Goal: Task Accomplishment & Management: Use online tool/utility

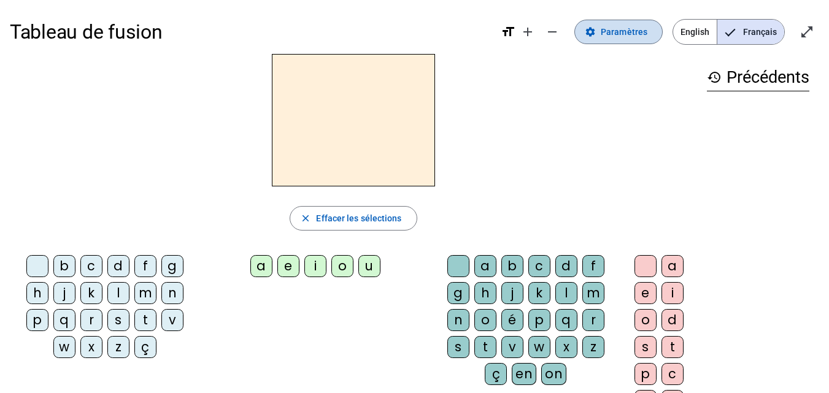
click at [614, 34] on span "Paramètres" at bounding box center [624, 32] width 47 height 15
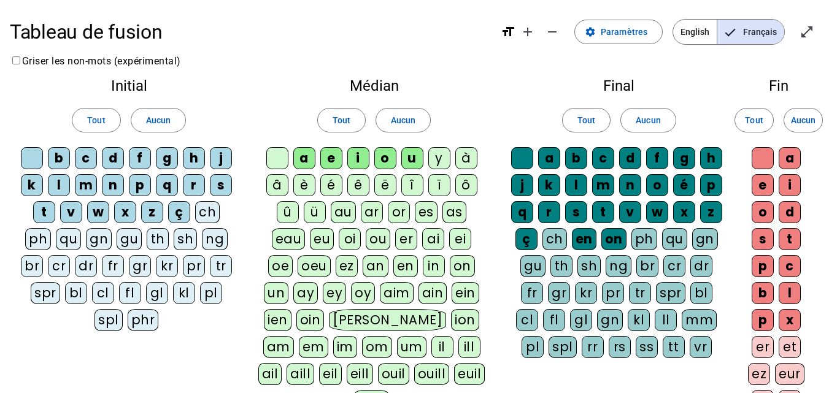
click at [438, 158] on div "y" at bounding box center [439, 158] width 22 height 22
click at [357, 159] on div "i" at bounding box center [358, 158] width 22 height 22
click at [384, 159] on div "o" at bounding box center [385, 158] width 22 height 22
click at [412, 158] on div "u" at bounding box center [412, 158] width 22 height 22
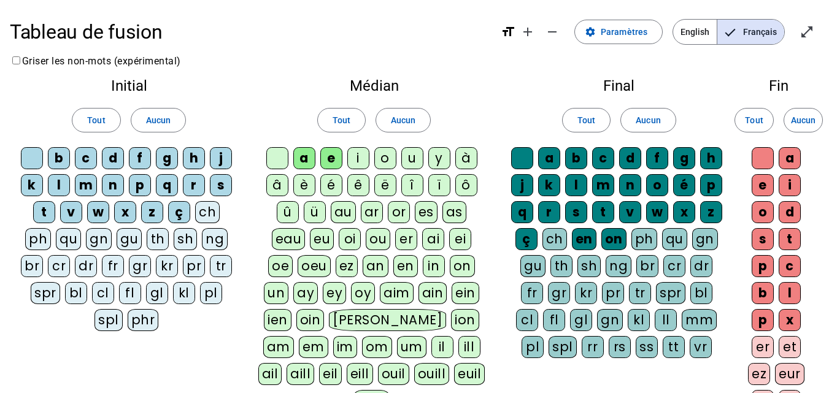
click at [182, 220] on div "ç" at bounding box center [179, 212] width 22 height 22
click at [153, 217] on div "z" at bounding box center [152, 212] width 22 height 22
click at [125, 212] on div "x" at bounding box center [125, 212] width 22 height 22
click at [93, 212] on div "w" at bounding box center [98, 212] width 22 height 22
click at [69, 211] on div "v" at bounding box center [71, 212] width 22 height 22
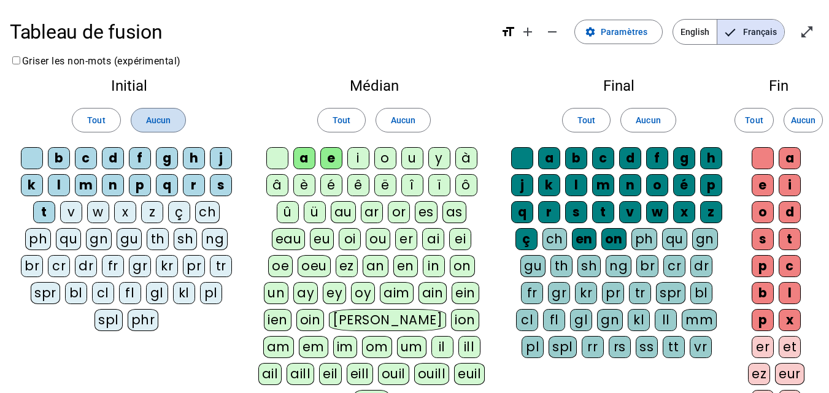
click at [150, 118] on span "Aucun" at bounding box center [158, 120] width 25 height 15
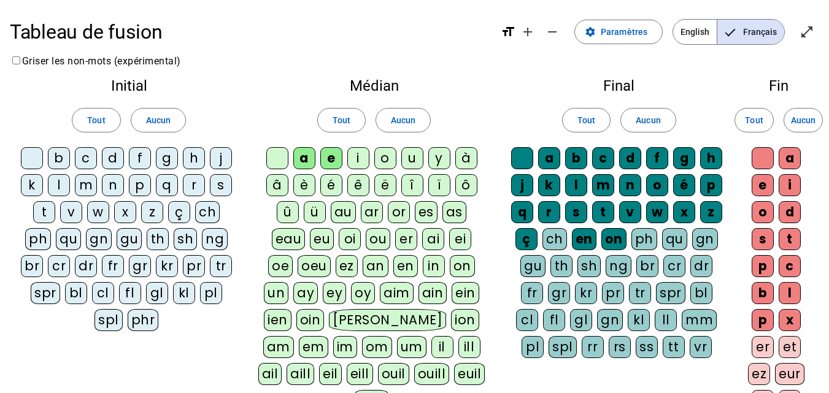
click at [39, 210] on div "t" at bounding box center [44, 212] width 22 height 22
click at [221, 160] on div "j" at bounding box center [221, 158] width 22 height 22
click at [86, 184] on div "m" at bounding box center [86, 185] width 22 height 22
click at [61, 185] on div "l" at bounding box center [59, 185] width 22 height 22
click at [656, 118] on span "Aucun" at bounding box center [648, 120] width 25 height 15
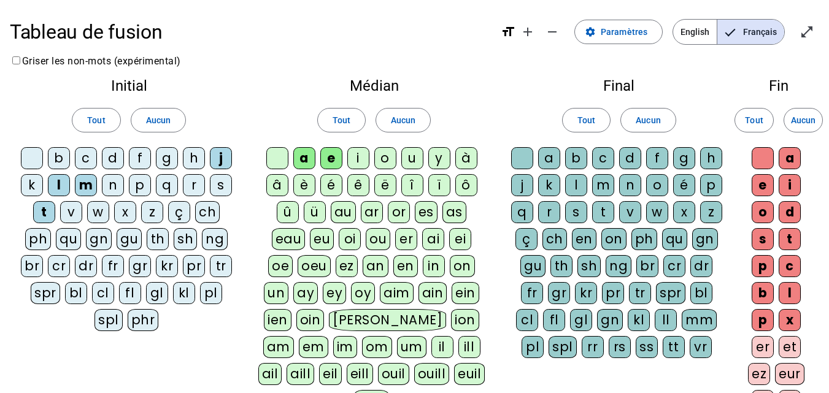
click at [598, 160] on div "c" at bounding box center [603, 158] width 22 height 22
click at [603, 183] on div "m" at bounding box center [603, 185] width 22 height 22
click at [605, 211] on div "t" at bounding box center [603, 212] width 22 height 22
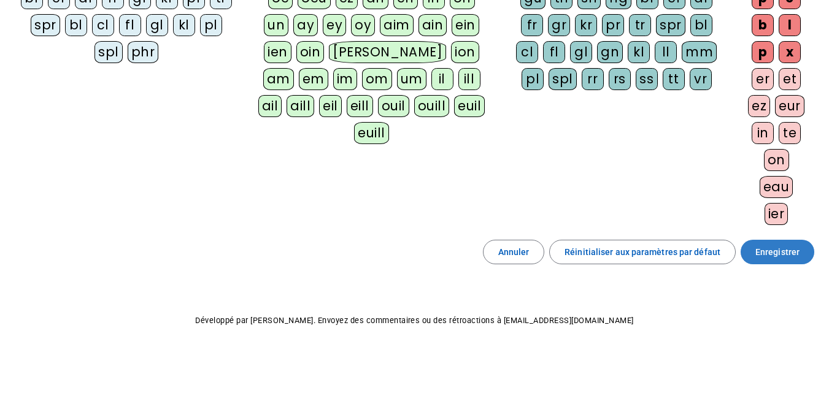
click at [767, 255] on span "Enregistrer" at bounding box center [778, 252] width 44 height 15
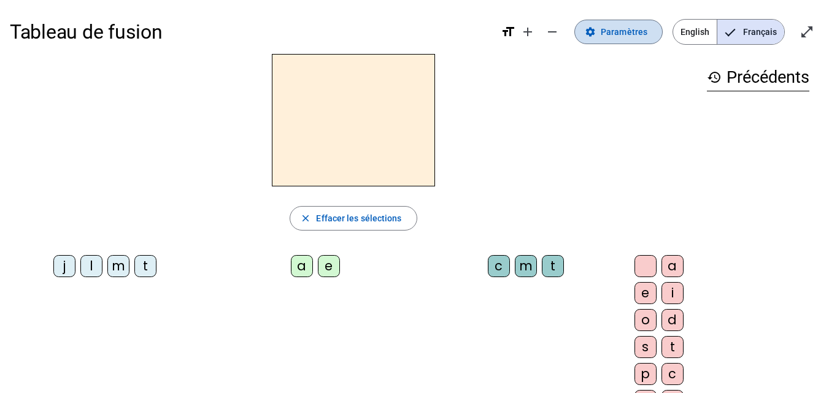
click at [619, 33] on span "Paramètres" at bounding box center [624, 32] width 47 height 15
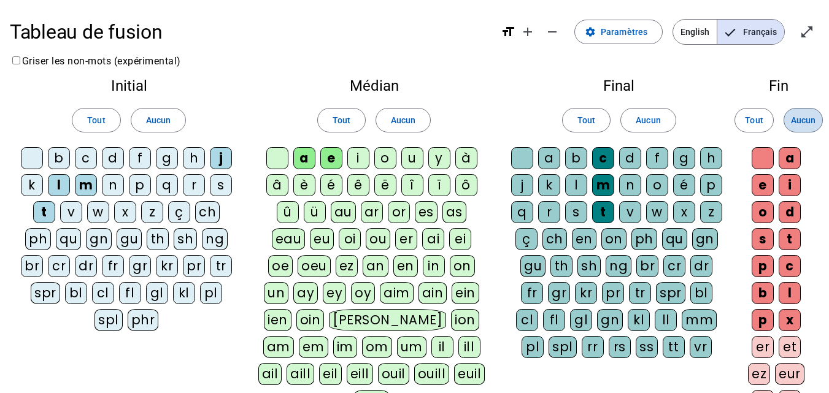
click at [797, 117] on span "Aucun" at bounding box center [803, 120] width 25 height 15
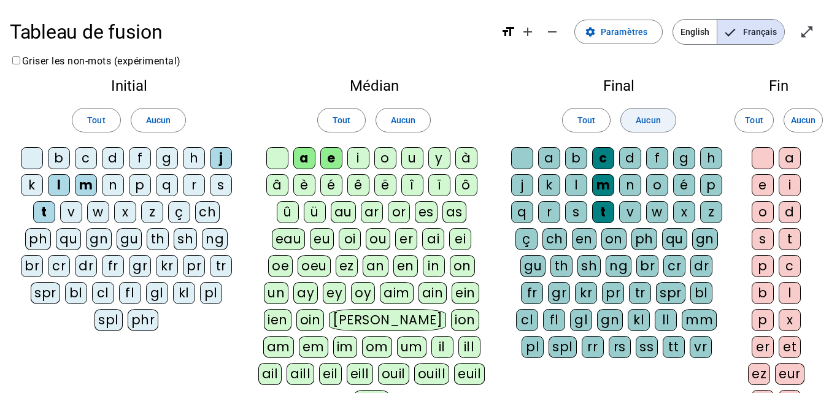
scroll to position [268, 0]
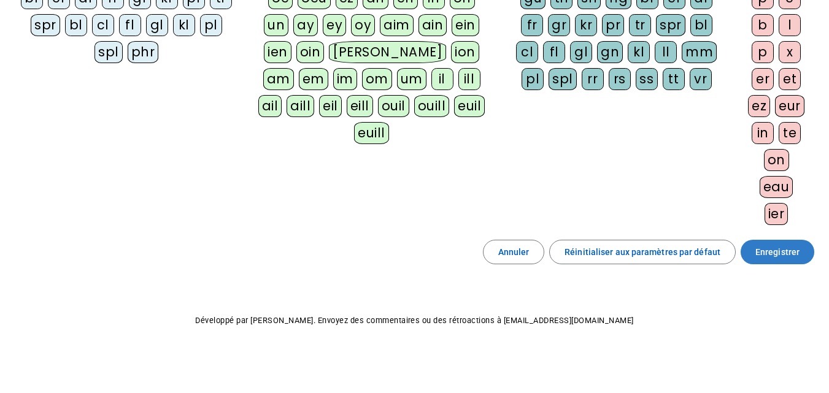
click at [781, 257] on span "Enregistrer" at bounding box center [778, 252] width 44 height 15
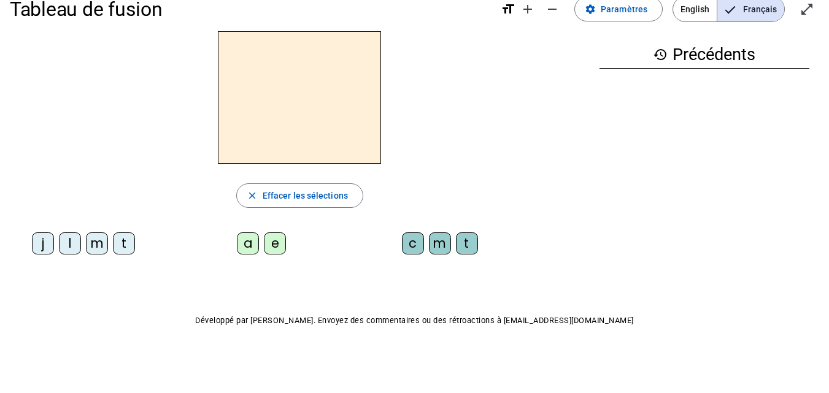
click at [119, 239] on div "t" at bounding box center [124, 244] width 22 height 22
click at [247, 243] on div "a" at bounding box center [248, 244] width 22 height 22
click at [410, 242] on div "c" at bounding box center [413, 244] width 22 height 22
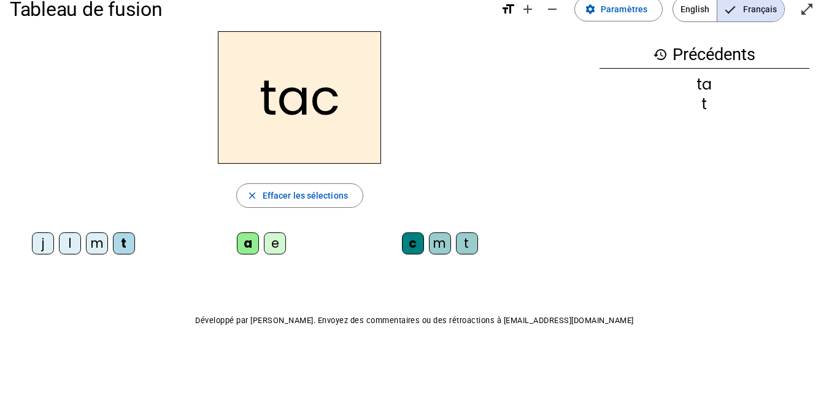
click at [410, 251] on div "c" at bounding box center [413, 244] width 22 height 22
click at [409, 247] on div "c" at bounding box center [413, 244] width 22 height 22
click at [410, 248] on div "c" at bounding box center [413, 244] width 22 height 22
click at [330, 108] on h2 "tac" at bounding box center [299, 97] width 163 height 133
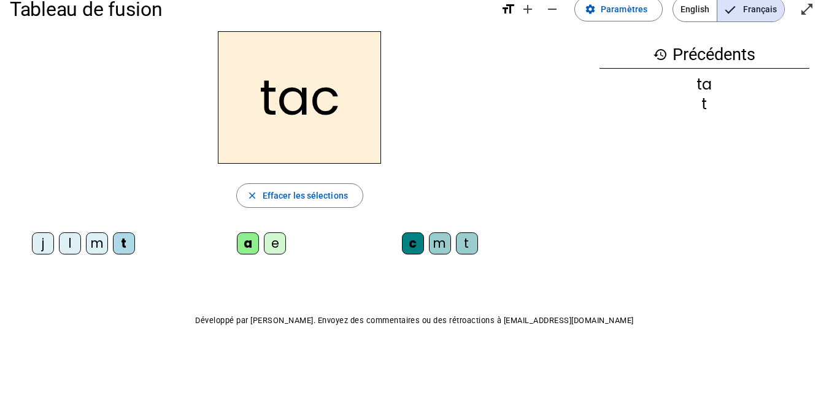
click at [413, 244] on div "c" at bounding box center [413, 244] width 22 height 22
click at [300, 190] on span "Effacer les sélections" at bounding box center [305, 195] width 85 height 15
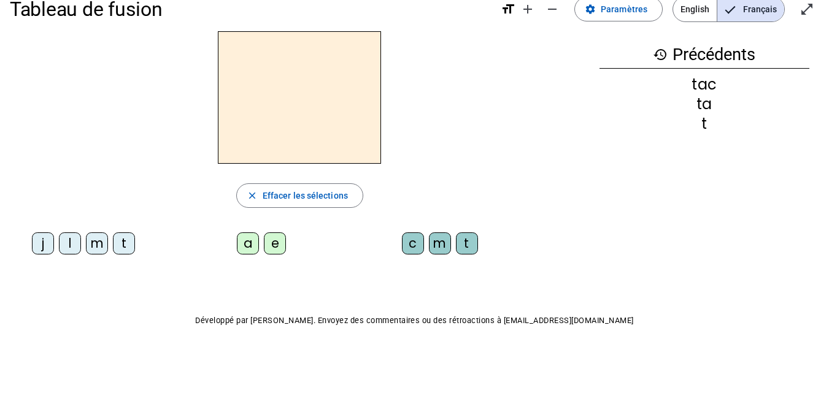
click at [126, 246] on div "t" at bounding box center [124, 244] width 22 height 22
click at [250, 246] on div "a" at bounding box center [248, 244] width 22 height 22
click at [243, 242] on div "a" at bounding box center [248, 244] width 22 height 22
click at [237, 271] on div "Tableau de fusion format_size add remove settings Paramètres English Français o…" at bounding box center [414, 185] width 829 height 416
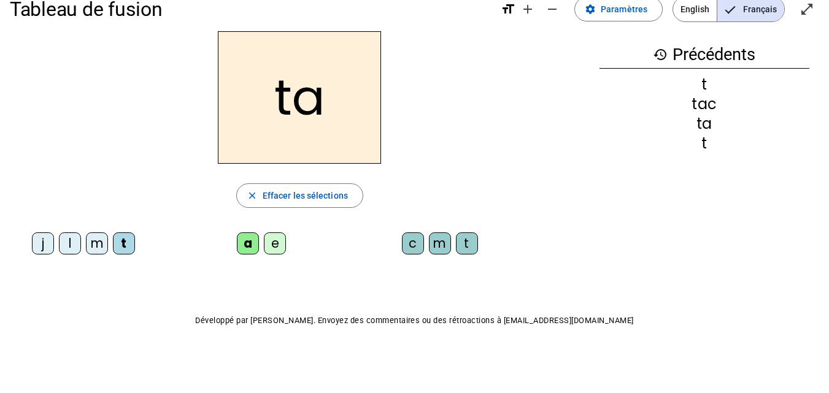
click at [273, 241] on div "e" at bounding box center [275, 244] width 22 height 22
click at [42, 246] on div "j" at bounding box center [43, 244] width 22 height 22
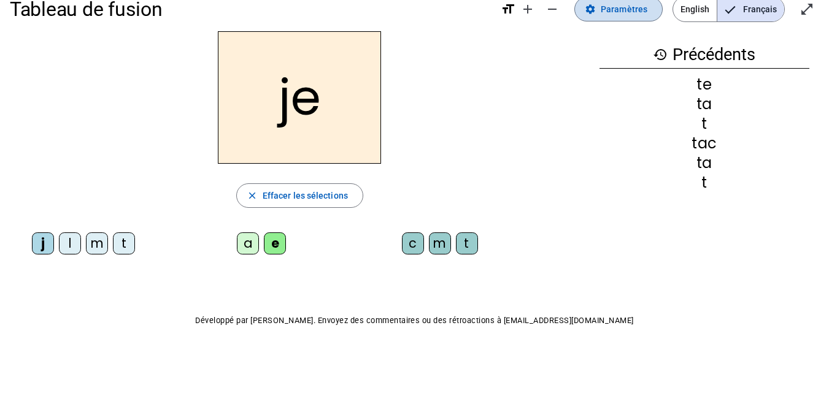
click at [630, 16] on span "Paramètres" at bounding box center [624, 9] width 47 height 15
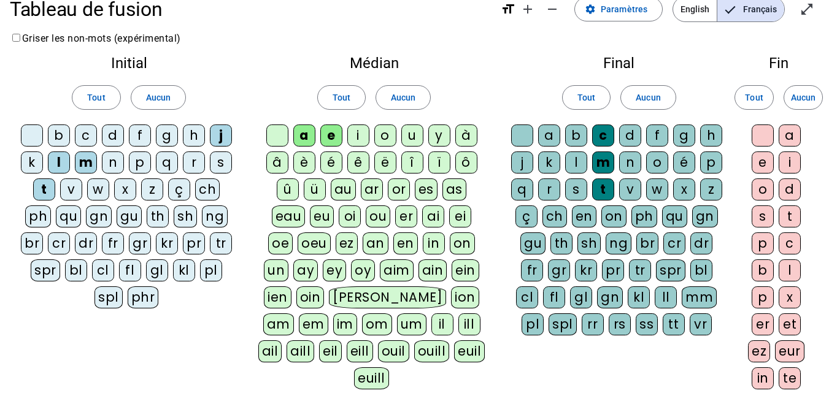
click at [115, 139] on div "d" at bounding box center [113, 136] width 22 height 22
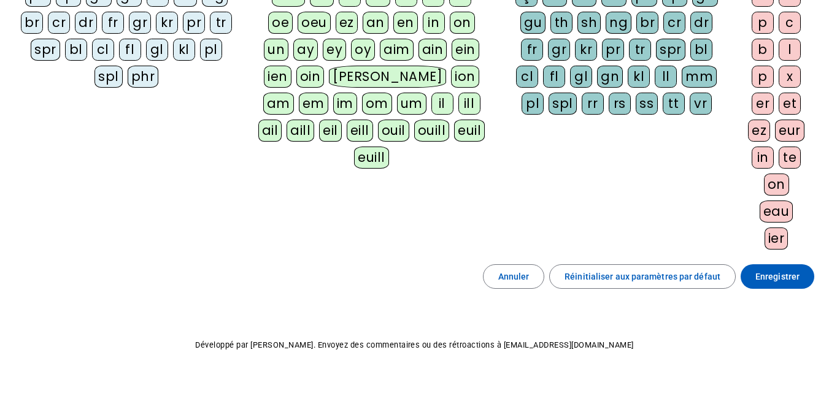
scroll to position [254, 0]
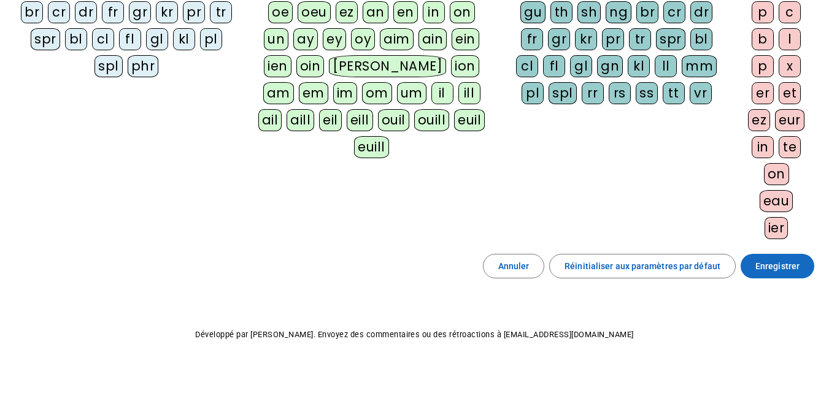
click at [757, 263] on span "Enregistrer" at bounding box center [778, 266] width 44 height 15
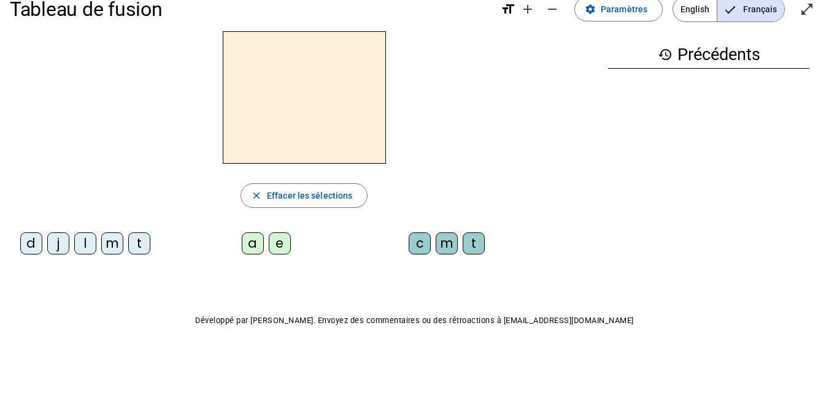
scroll to position [9, 0]
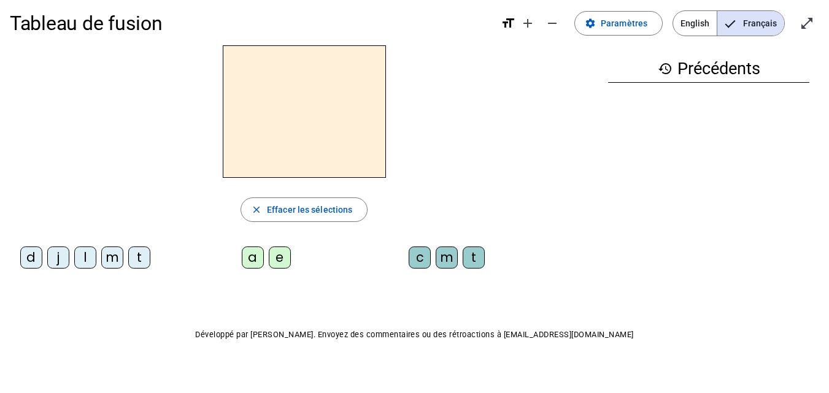
click at [33, 256] on div "d" at bounding box center [31, 258] width 22 height 22
click at [279, 255] on div "e" at bounding box center [280, 258] width 22 height 22
